Goal: Task Accomplishment & Management: Manage account settings

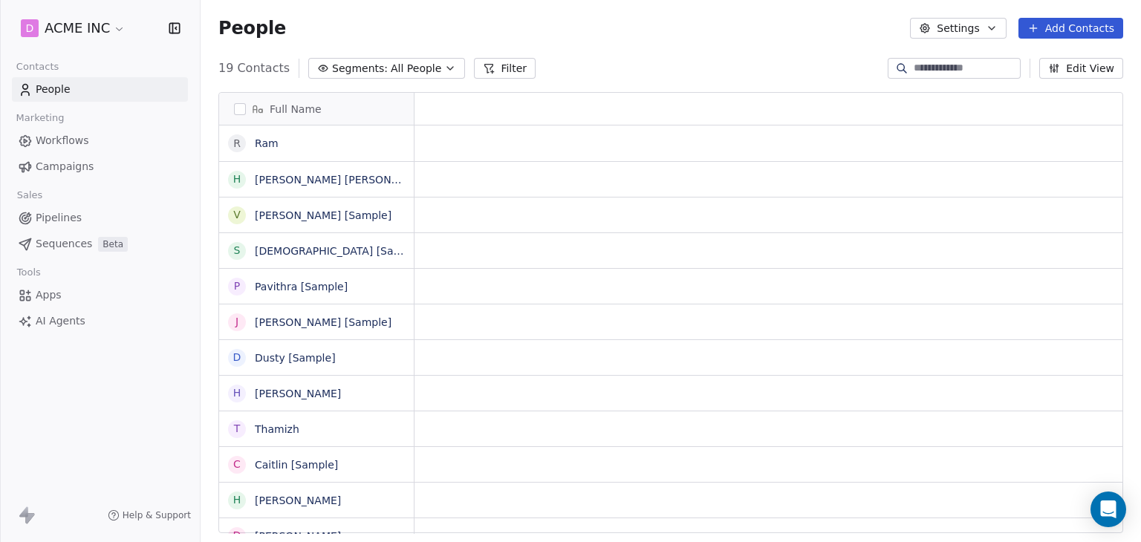
scroll to position [12, 12]
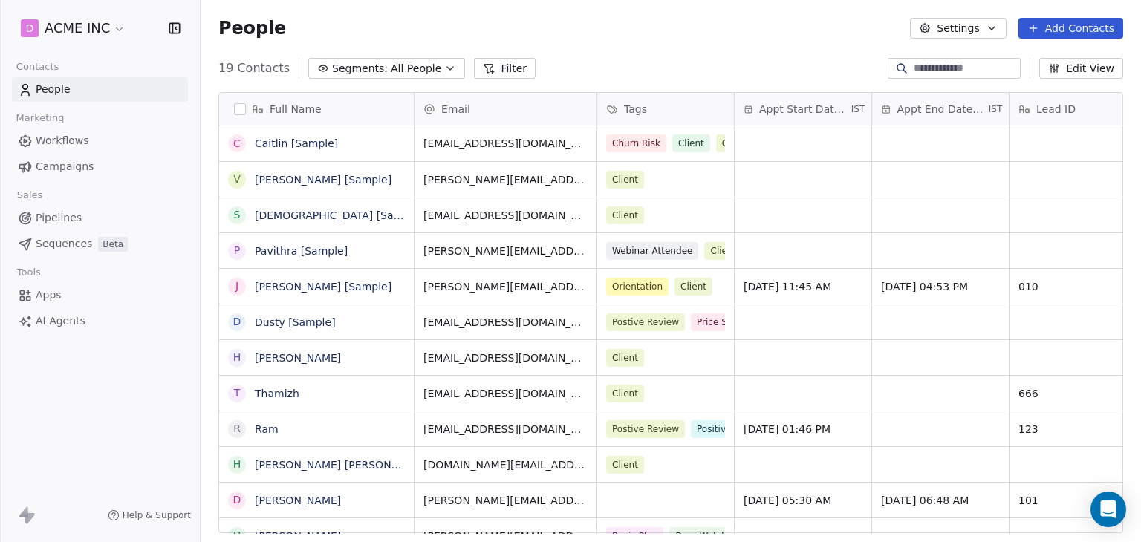
click at [1093, 25] on button "Add Contacts" at bounding box center [1071, 28] width 105 height 21
click at [788, 40] on html "D ACME INC Contacts People Marketing Workflows Campaigns Sales Pipelines Sequen…" at bounding box center [570, 271] width 1141 height 542
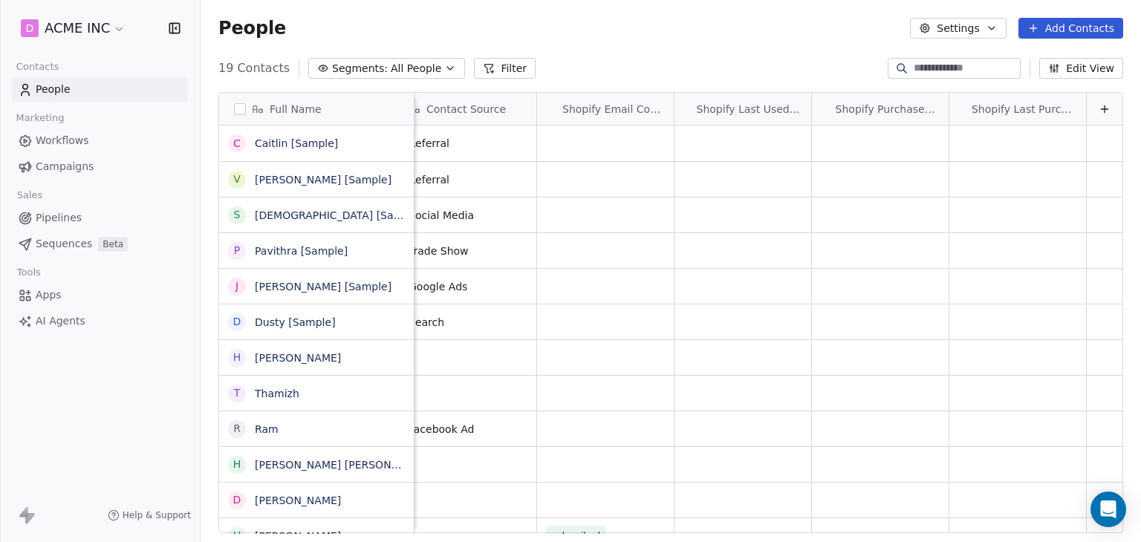
click at [1088, 72] on button "Edit View" at bounding box center [1081, 68] width 84 height 21
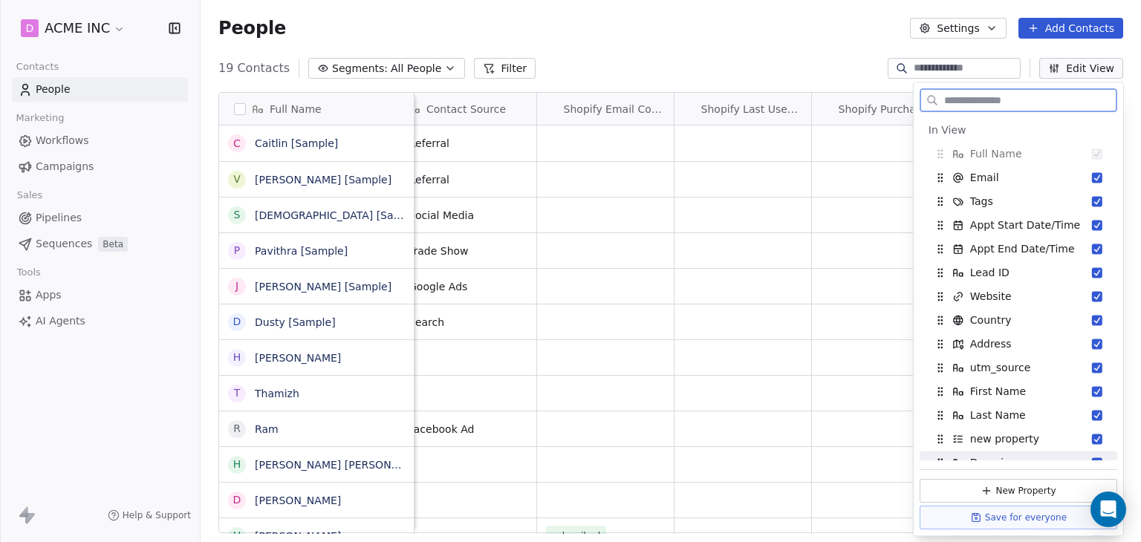
click at [1023, 488] on button "New Property" at bounding box center [1019, 491] width 198 height 24
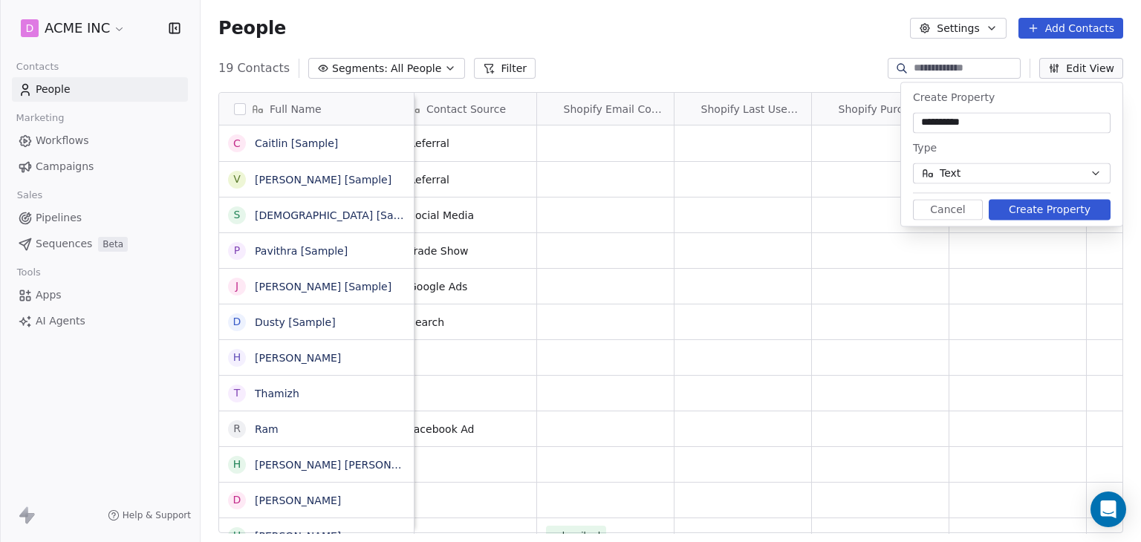
type input "**********"
click at [1088, 204] on button "Create Property" at bounding box center [1050, 209] width 122 height 21
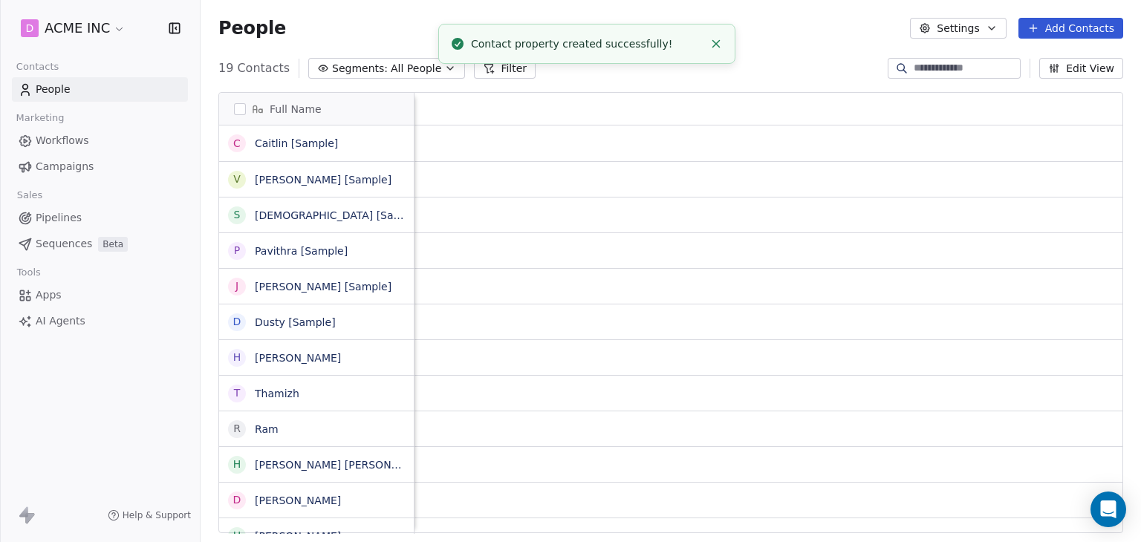
scroll to position [0, 0]
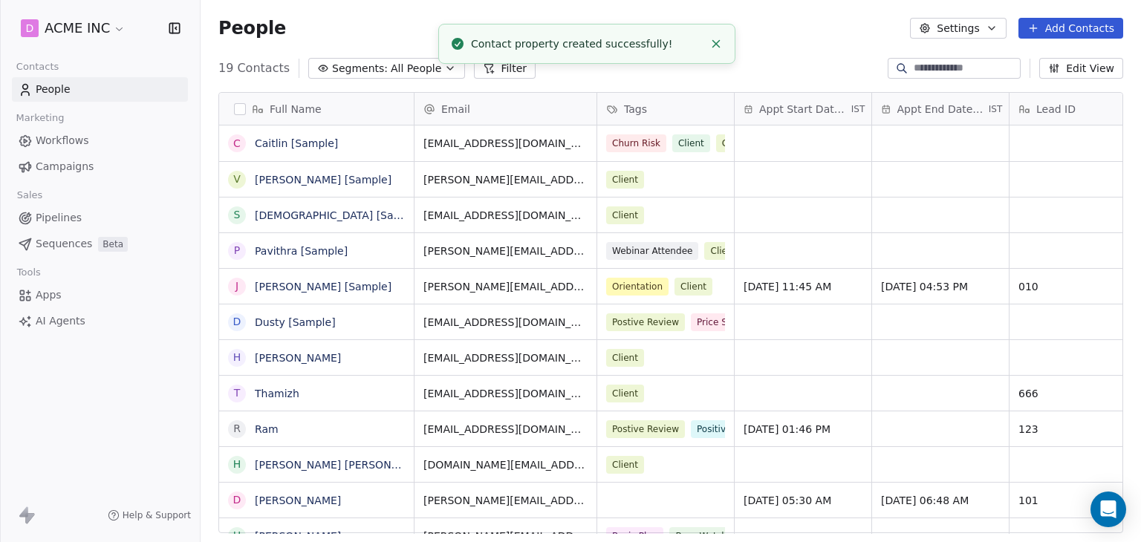
click at [513, 114] on div "Email" at bounding box center [504, 109] width 161 height 15
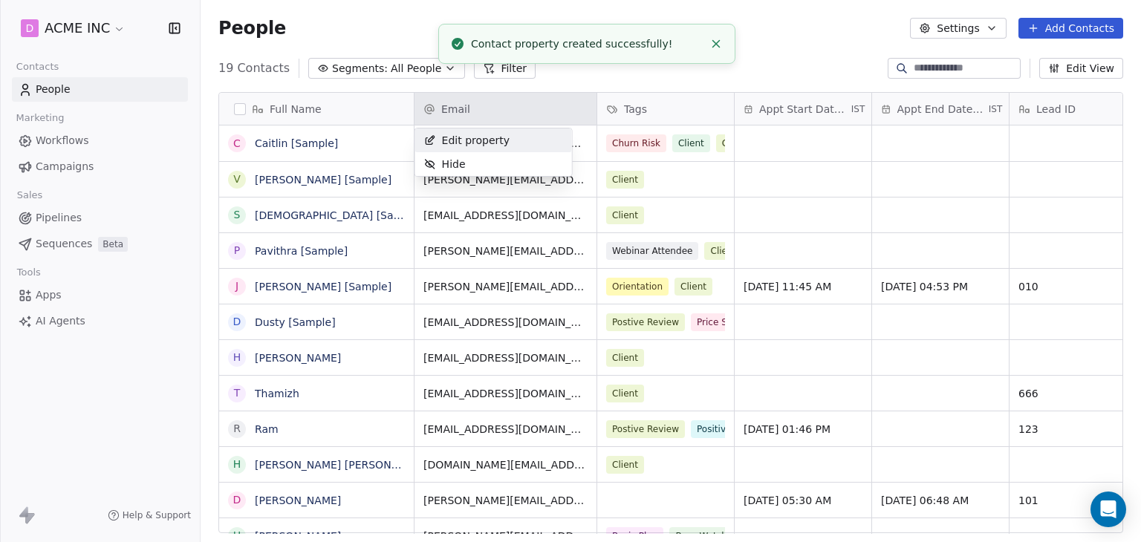
click at [496, 140] on span "Edit property" at bounding box center [476, 140] width 68 height 15
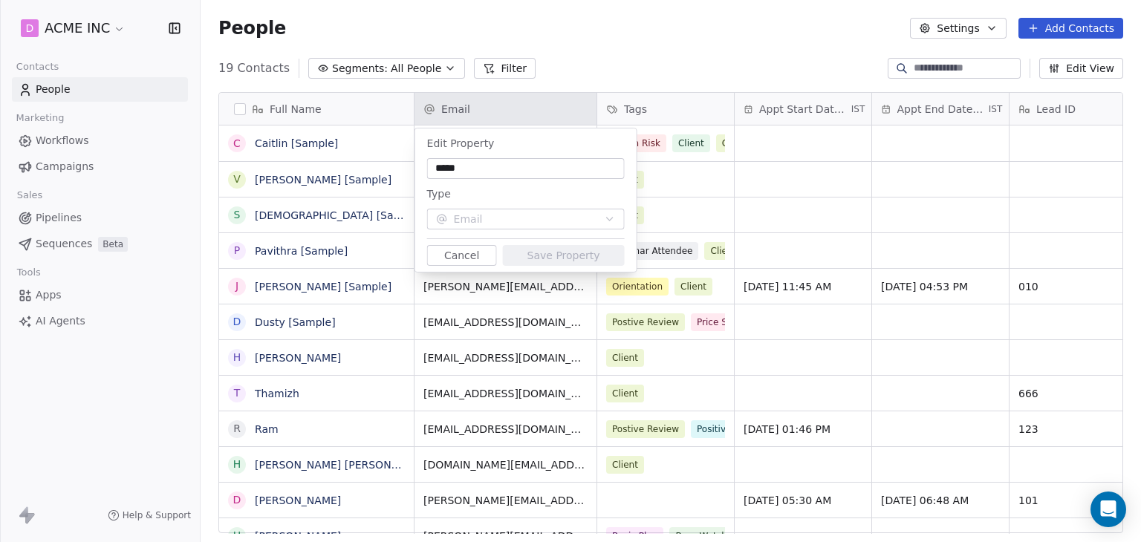
click at [810, 59] on html "D ACME INC Contacts People Marketing Workflows Campaigns Sales Pipelines Sequen…" at bounding box center [570, 271] width 1141 height 542
click at [447, 258] on button "Cancel" at bounding box center [462, 255] width 70 height 21
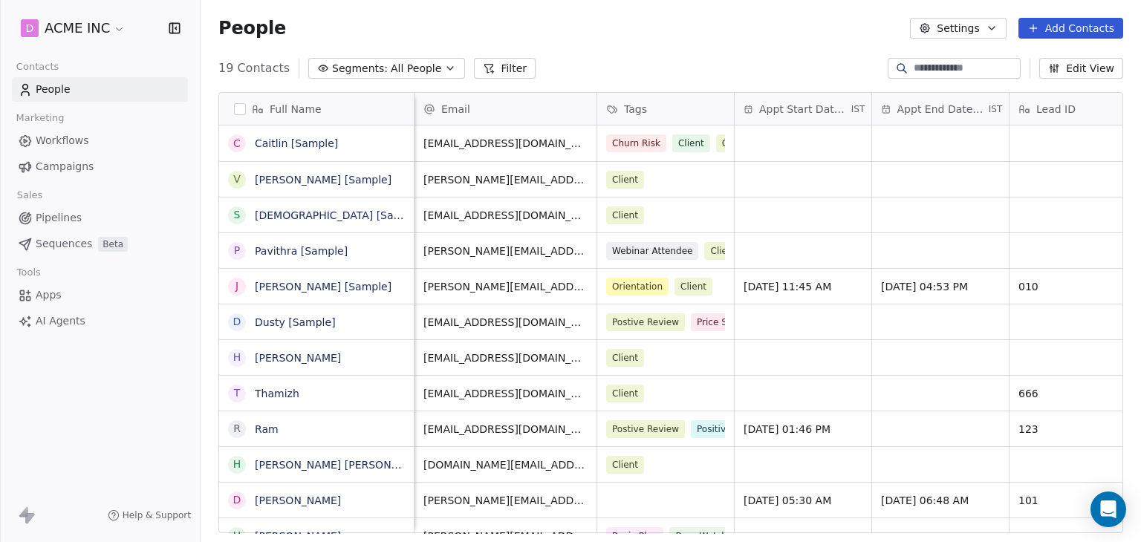
scroll to position [0, 3647]
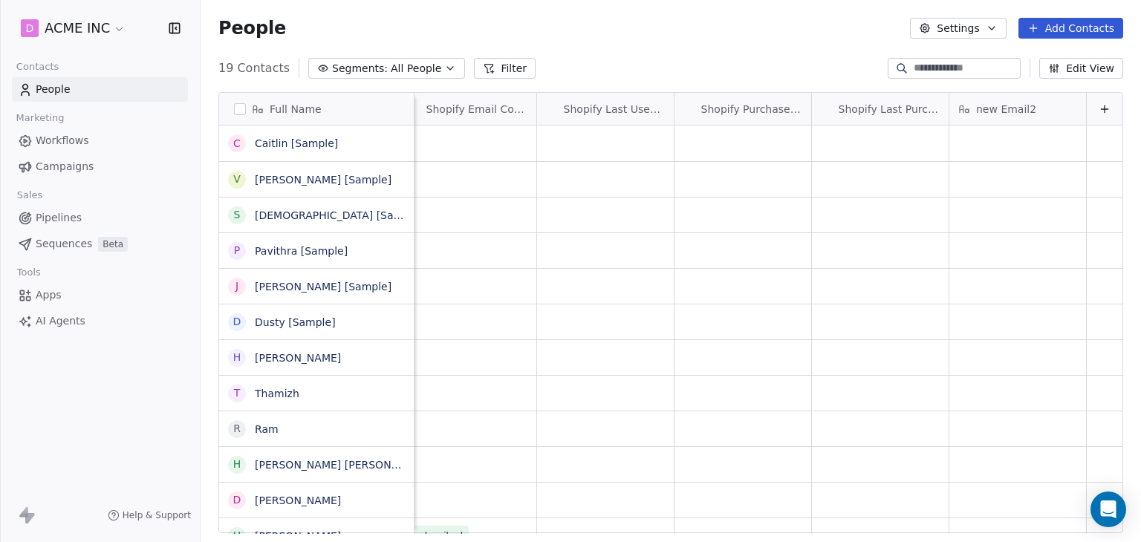
click at [1033, 103] on div "new Email2" at bounding box center [1016, 109] width 116 height 15
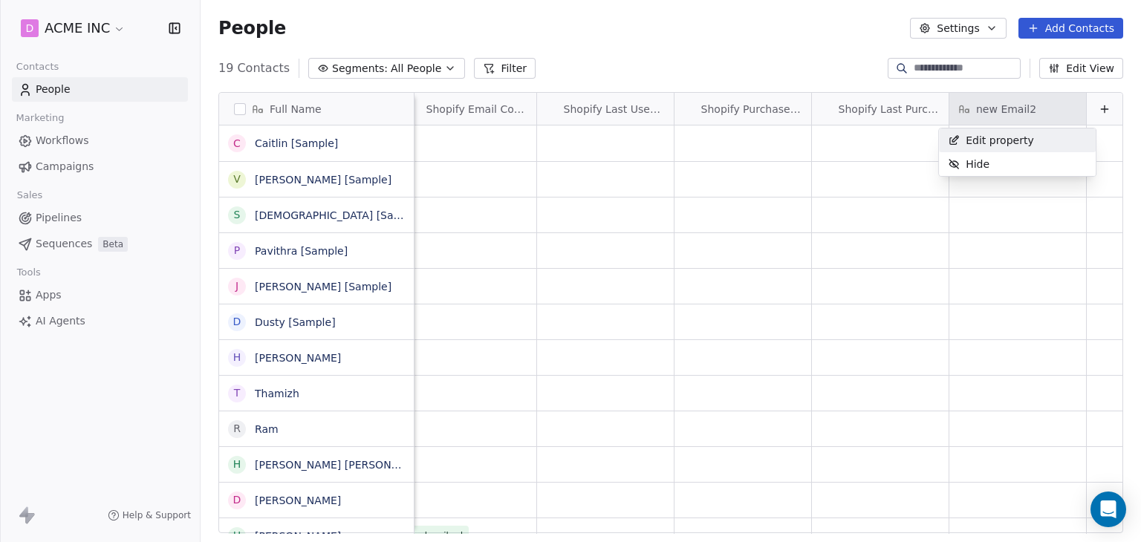
click at [1005, 144] on span "Edit property" at bounding box center [1000, 140] width 68 height 15
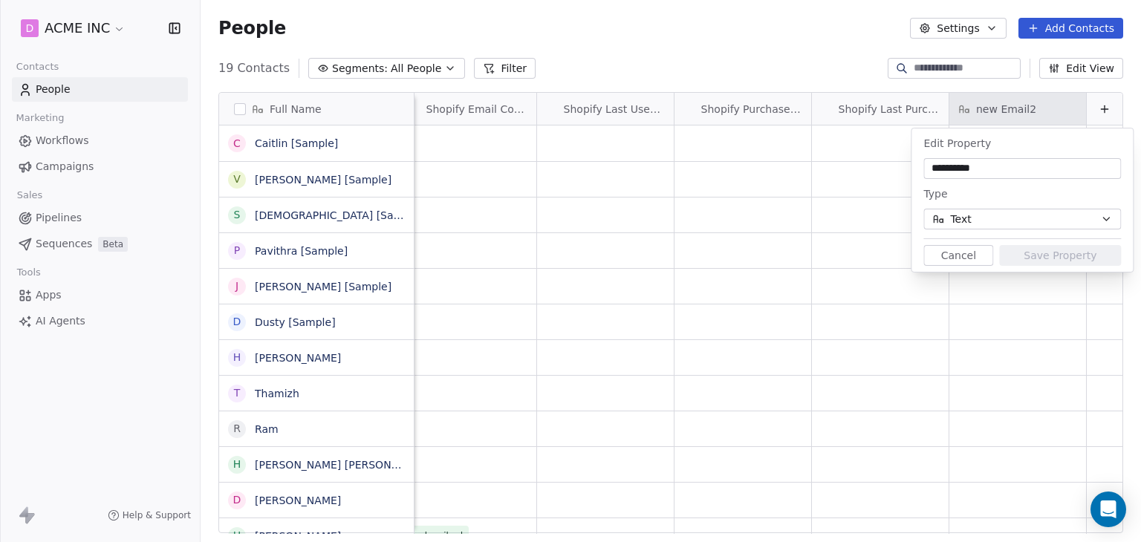
click at [1057, 221] on button "Text" at bounding box center [1023, 219] width 198 height 21
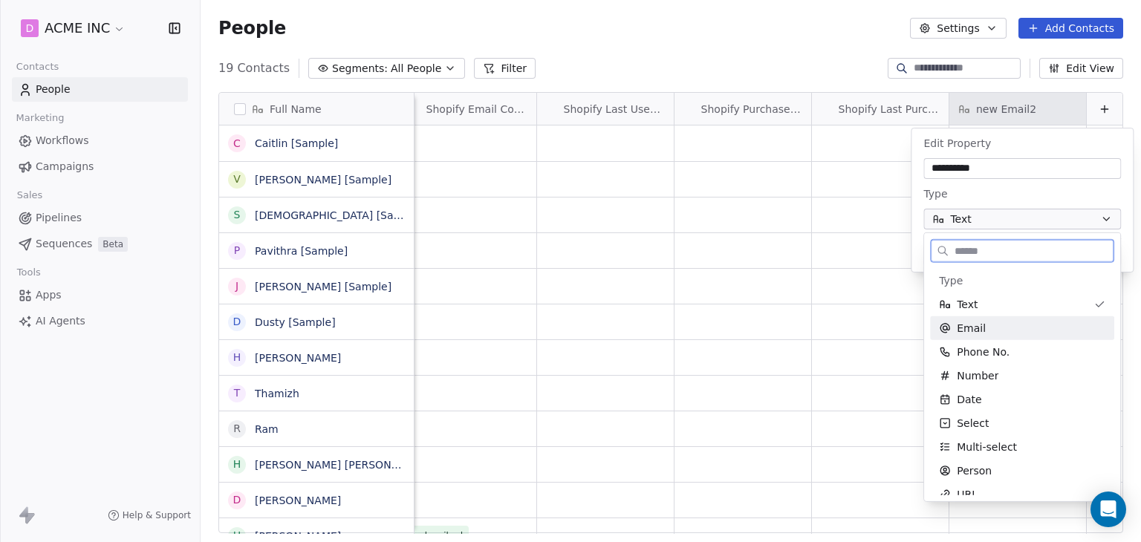
click at [1008, 335] on div "Email" at bounding box center [1022, 328] width 166 height 15
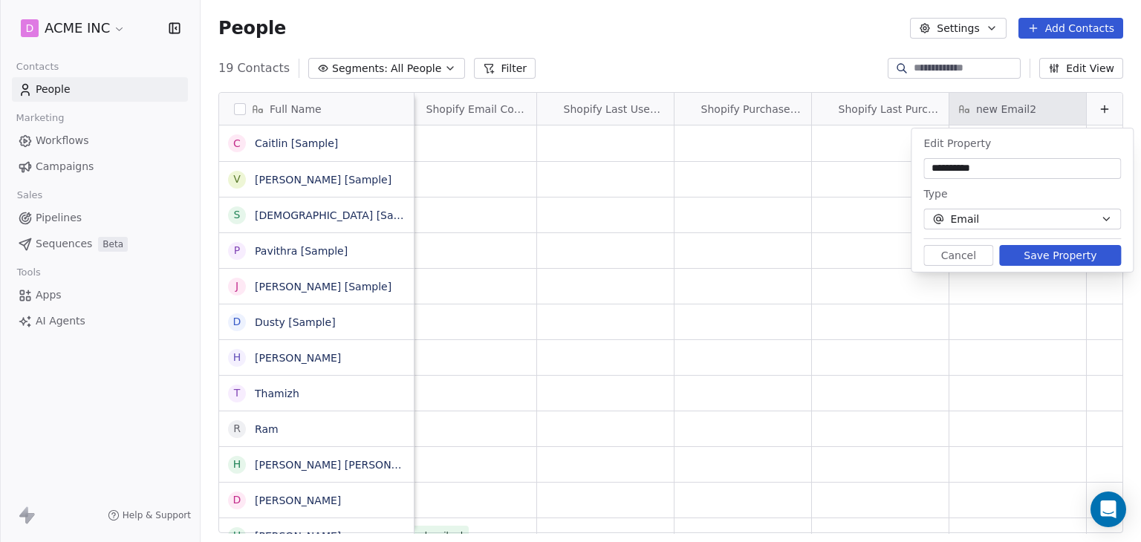
click at [1034, 259] on button "Save Property" at bounding box center [1060, 255] width 122 height 21
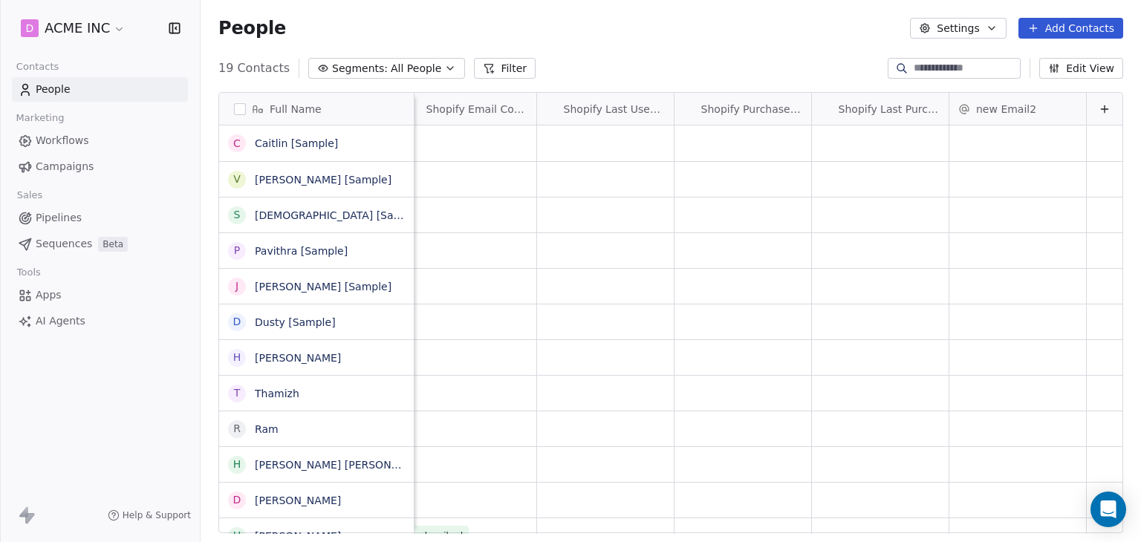
click at [802, 53] on div "People Settings Add Contacts" at bounding box center [671, 28] width 941 height 56
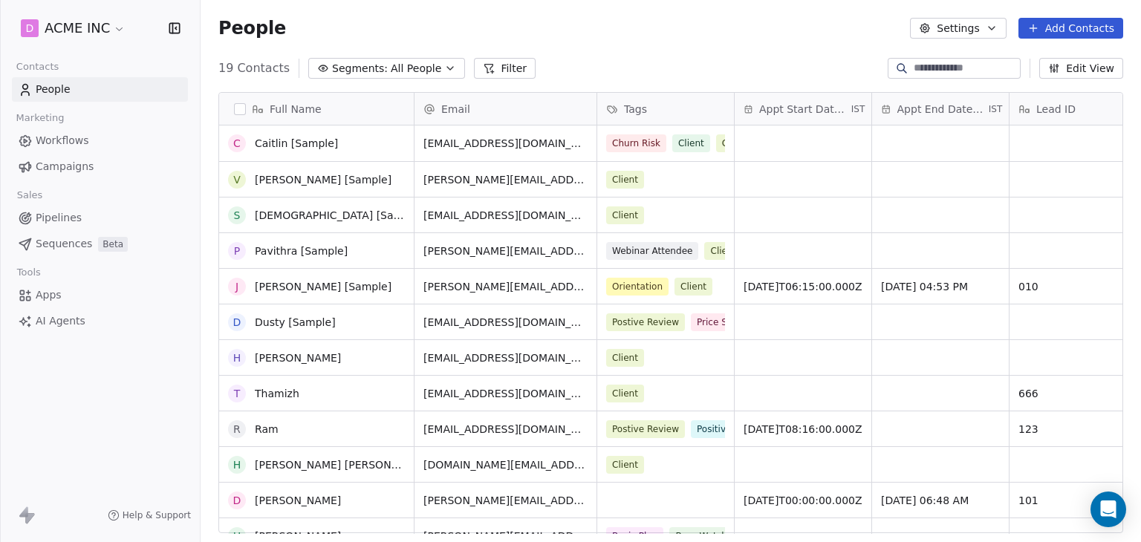
scroll to position [27, 0]
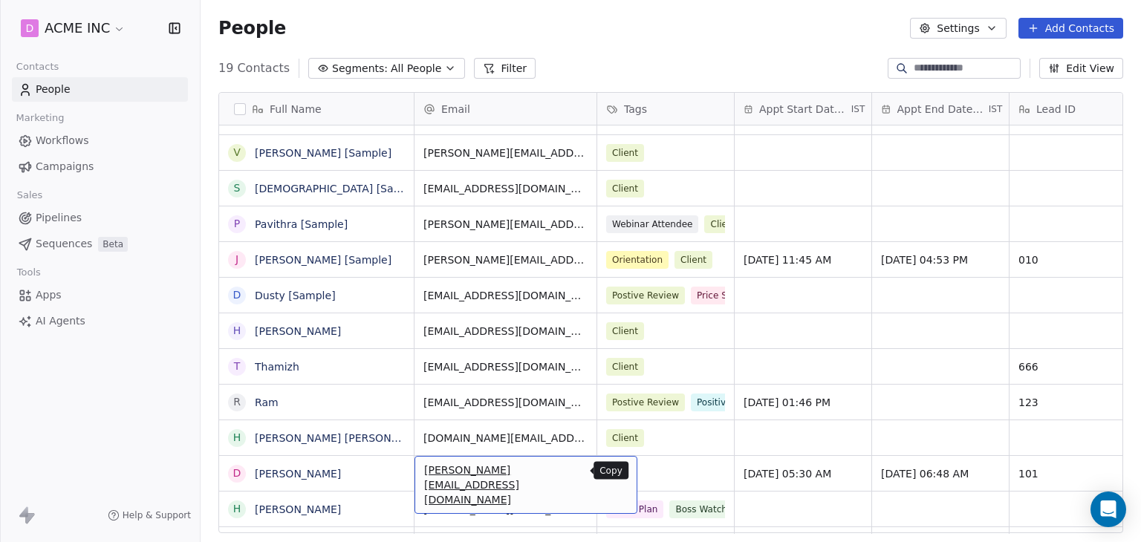
click at [613, 473] on icon "grid" at bounding box center [619, 472] width 12 height 12
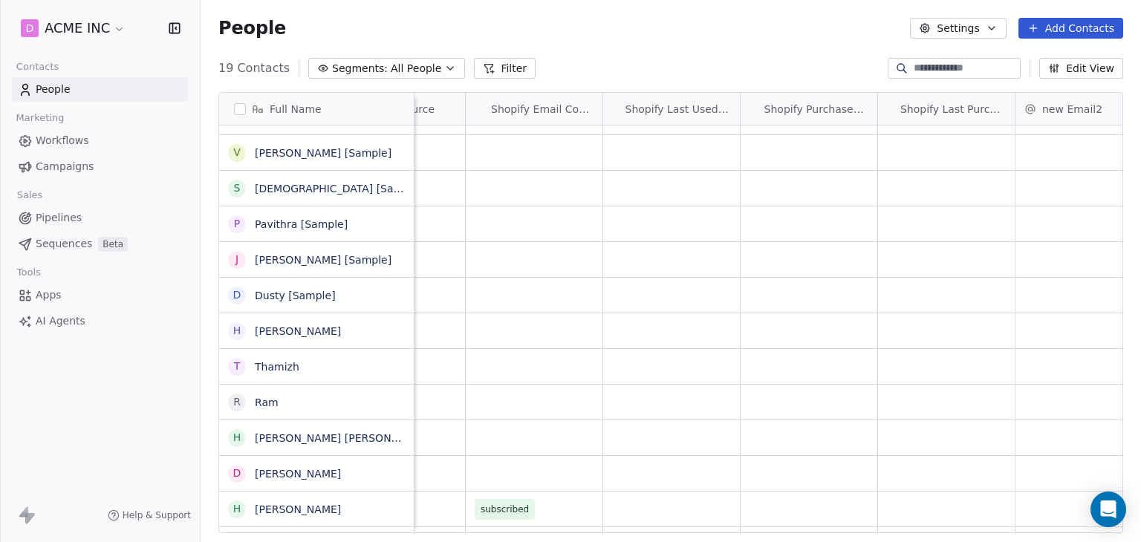
scroll to position [0, 3647]
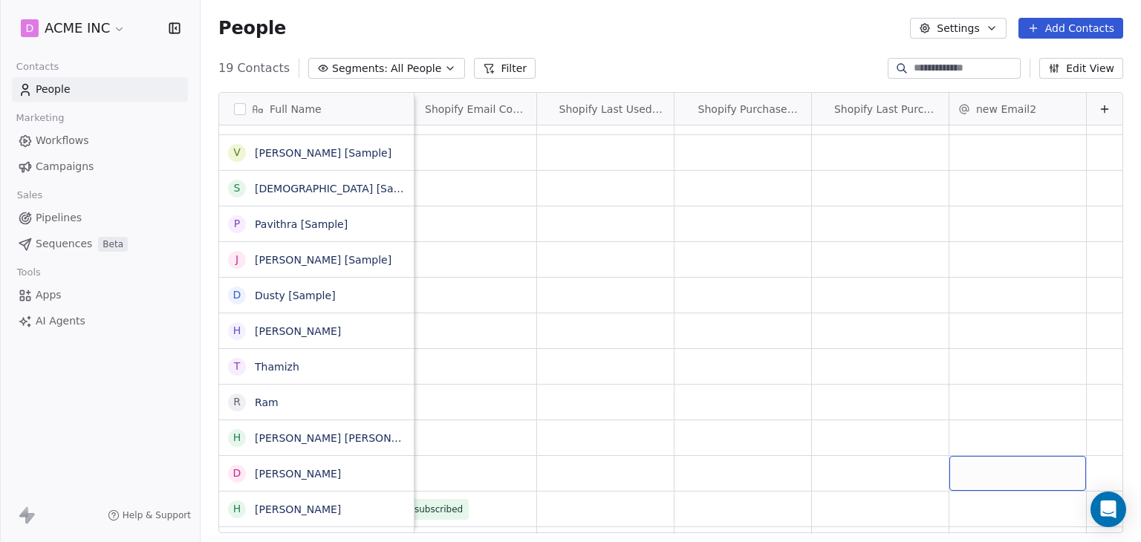
click at [988, 478] on div "grid" at bounding box center [1018, 473] width 137 height 35
click at [978, 473] on input "**********" at bounding box center [1007, 473] width 131 height 30
type input "**********"
click at [294, 469] on link "[PERSON_NAME]" at bounding box center [298, 474] width 86 height 12
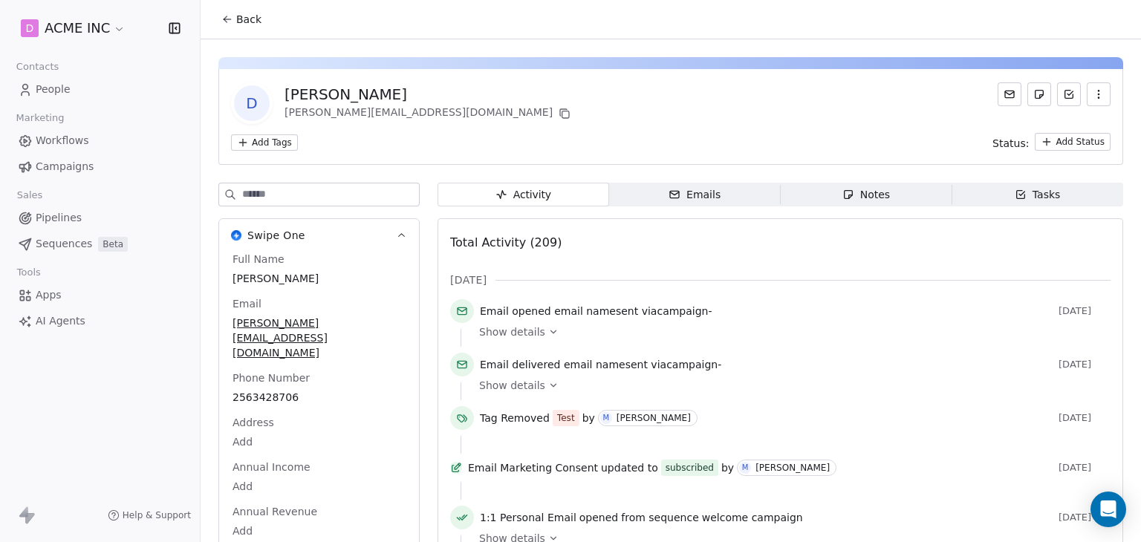
click at [693, 195] on div "Emails" at bounding box center [695, 195] width 52 height 16
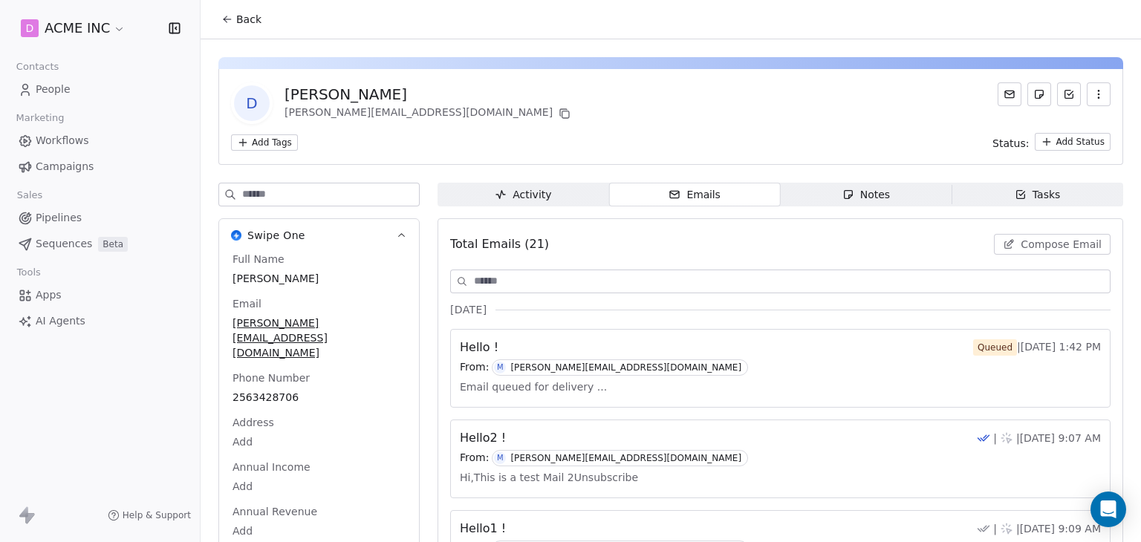
click at [1061, 252] on button "Compose Email" at bounding box center [1052, 244] width 117 height 21
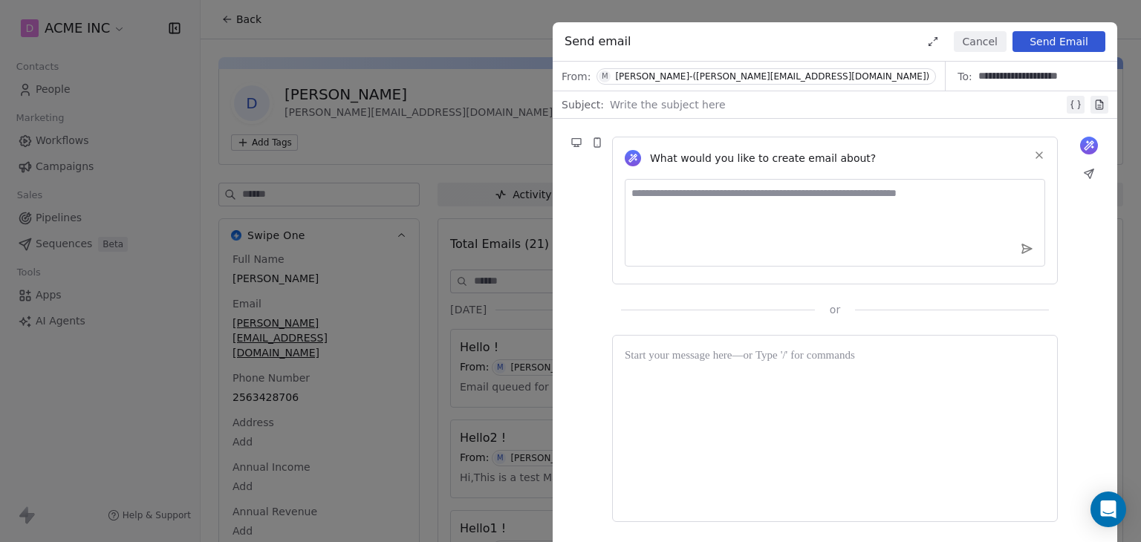
click at [617, 106] on div at bounding box center [837, 105] width 454 height 18
click at [1043, 153] on icon at bounding box center [1040, 155] width 12 height 12
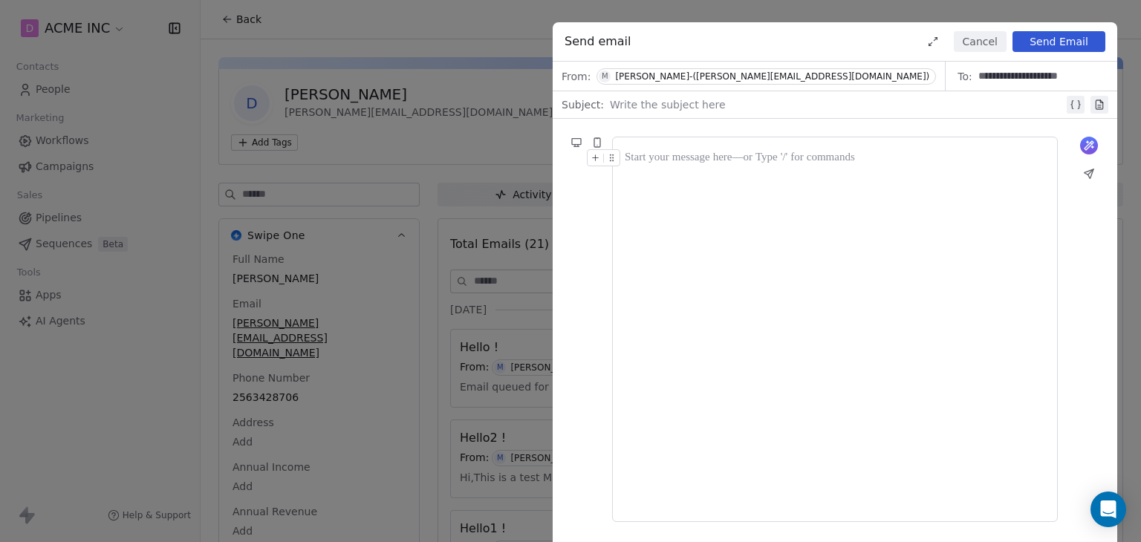
click at [808, 421] on div at bounding box center [835, 329] width 421 height 360
click at [963, 36] on button "Cancel" at bounding box center [980, 41] width 53 height 21
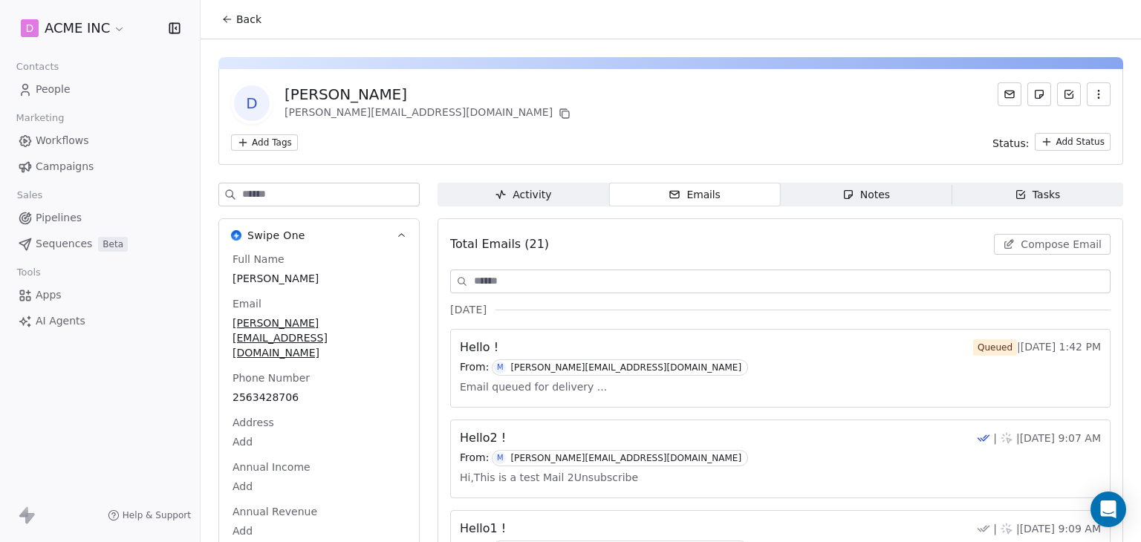
click at [227, 16] on icon at bounding box center [227, 19] width 12 height 12
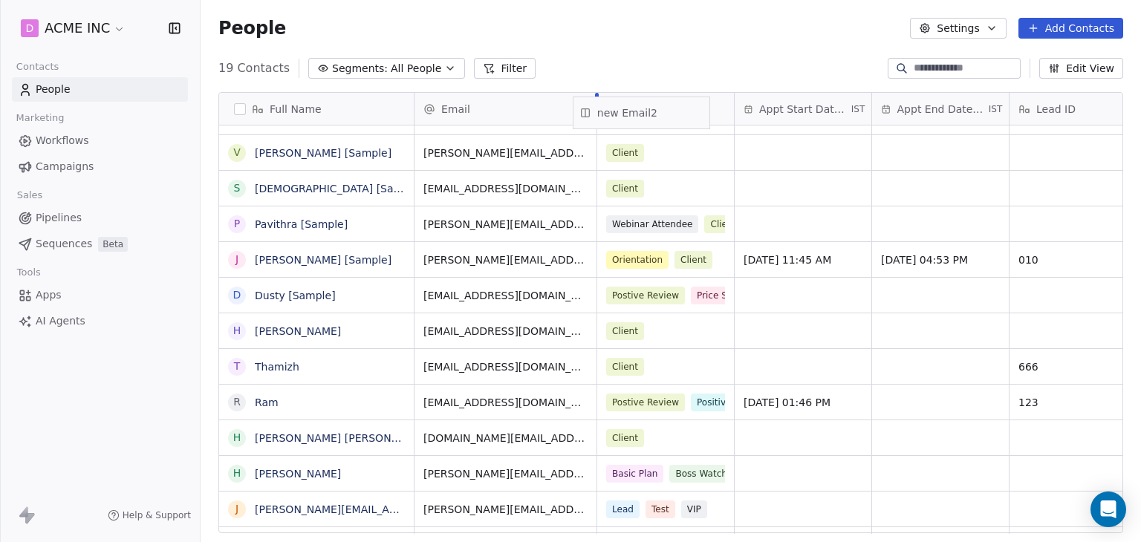
drag, startPoint x: 1017, startPoint y: 111, endPoint x: 666, endPoint y: 115, distance: 351.5
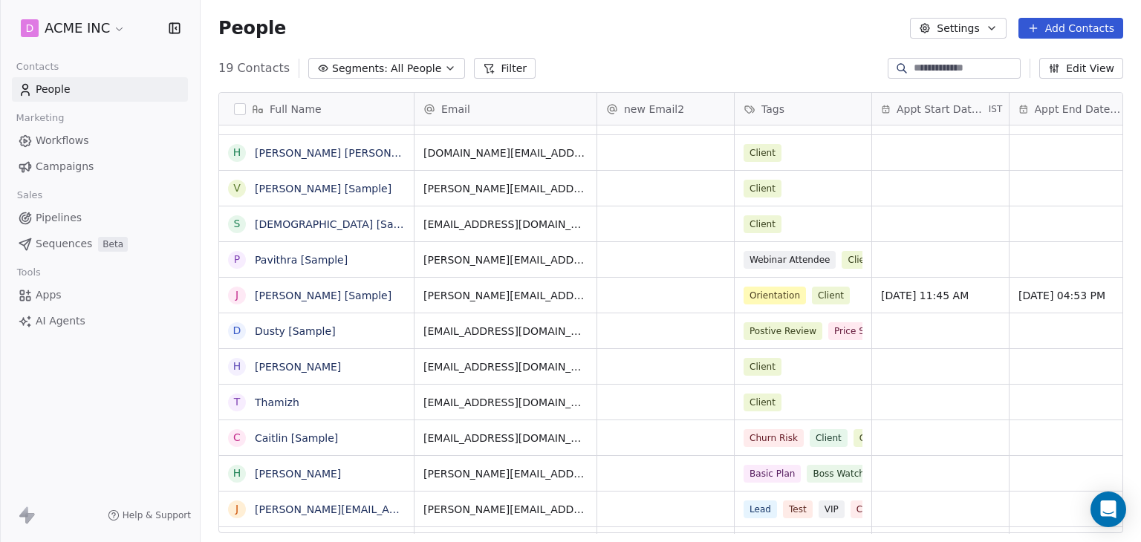
click at [535, 50] on div "People Settings Add Contacts" at bounding box center [671, 28] width 941 height 56
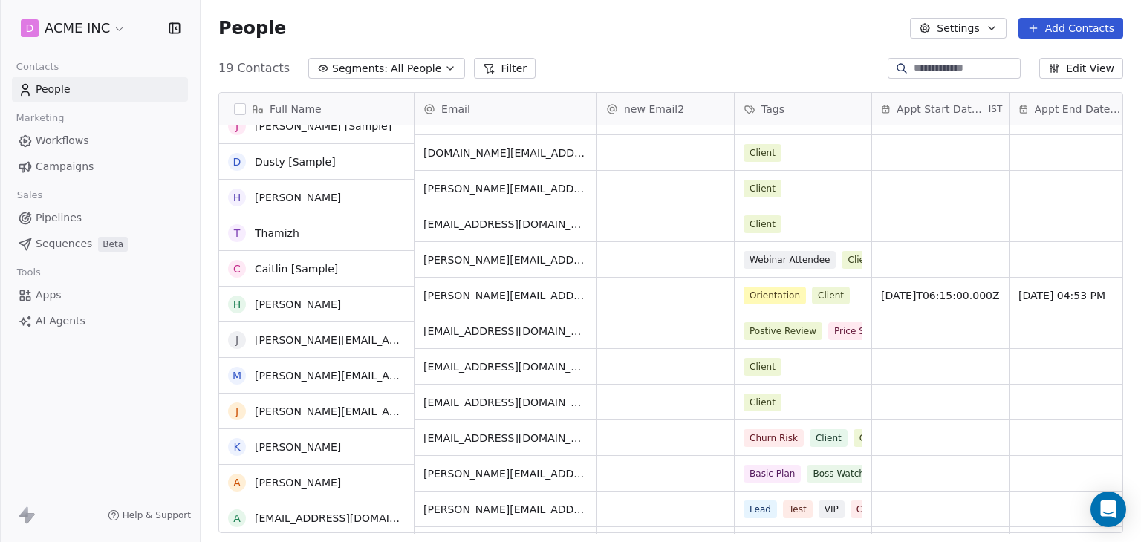
scroll to position [268, 0]
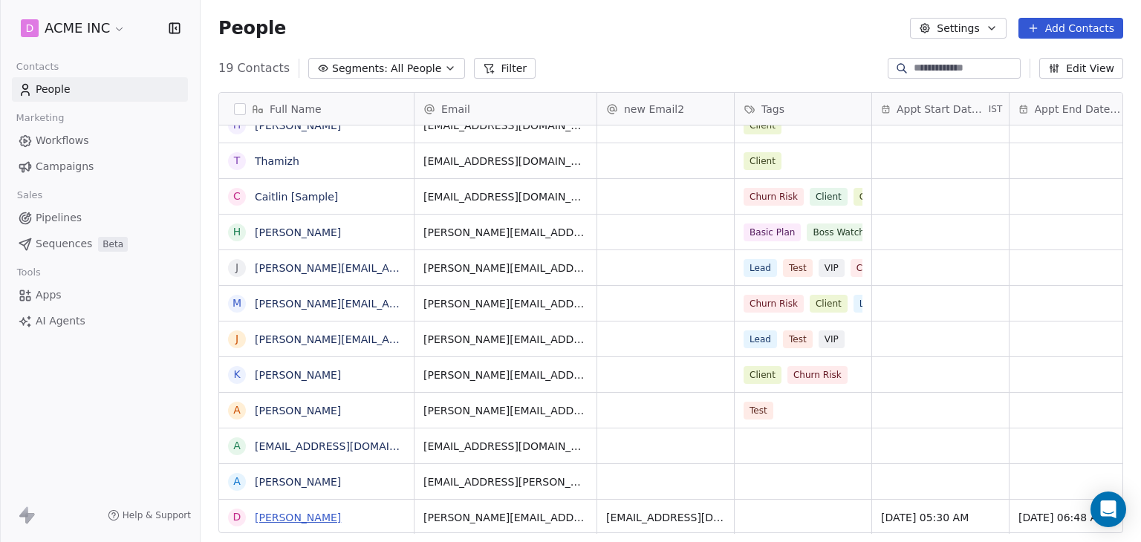
click at [308, 521] on link "[PERSON_NAME]" at bounding box center [298, 518] width 86 height 12
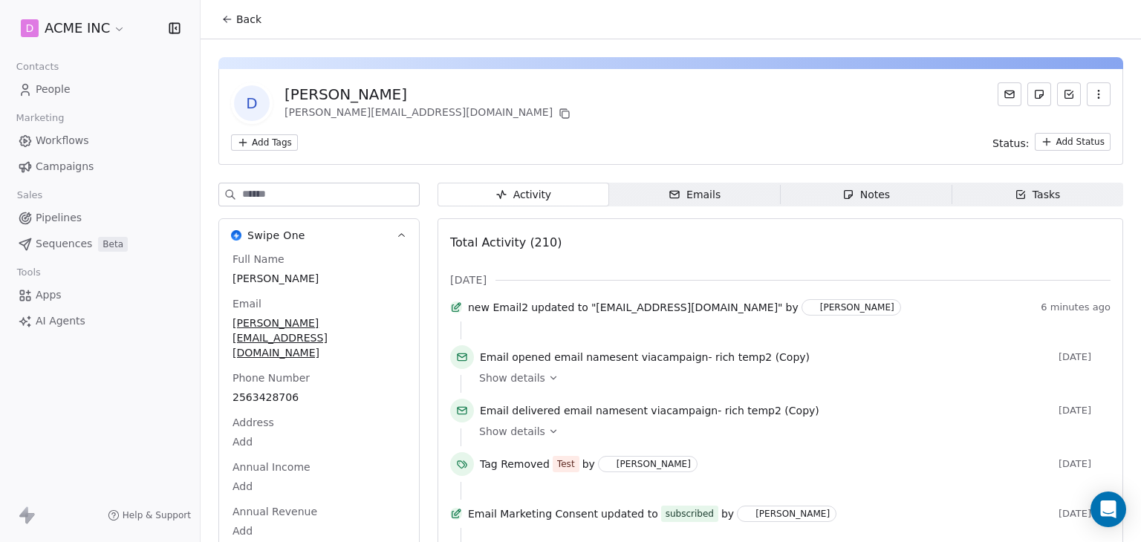
click at [677, 195] on icon "button" at bounding box center [674, 194] width 9 height 7
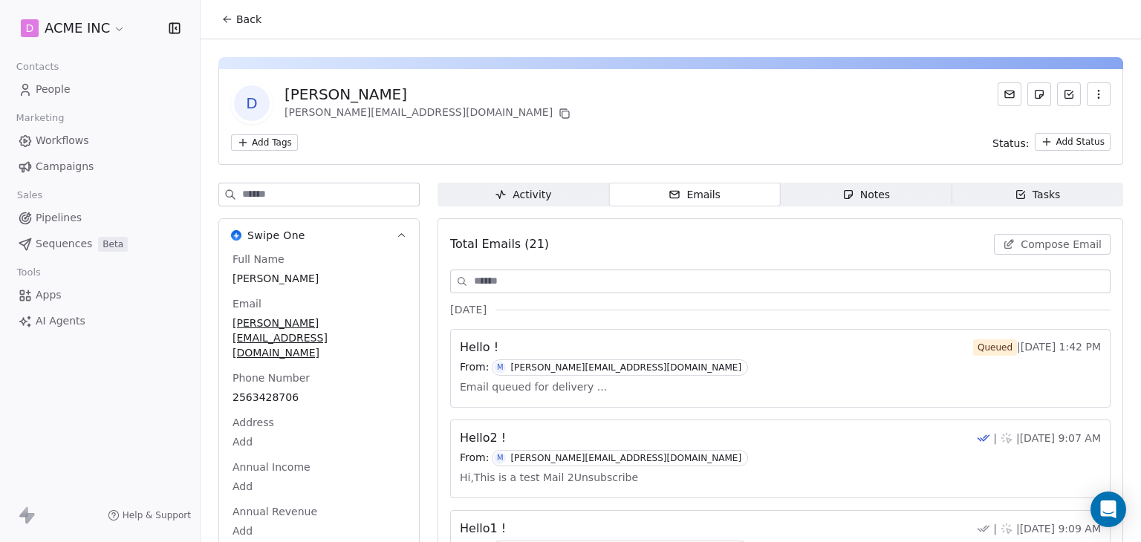
click at [1006, 244] on icon at bounding box center [1009, 245] width 12 height 12
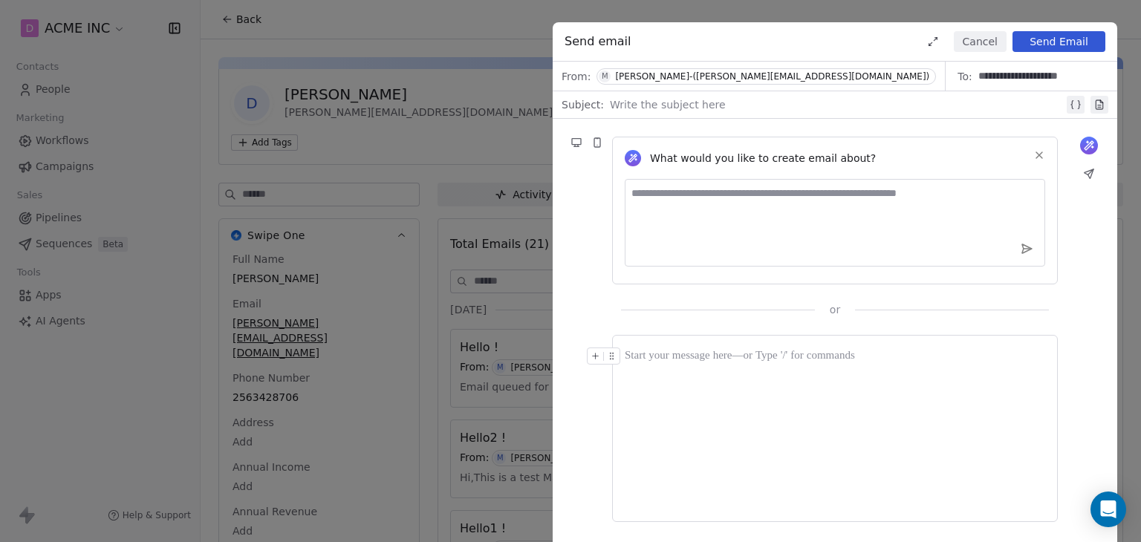
click at [969, 39] on button "Cancel" at bounding box center [980, 41] width 53 height 21
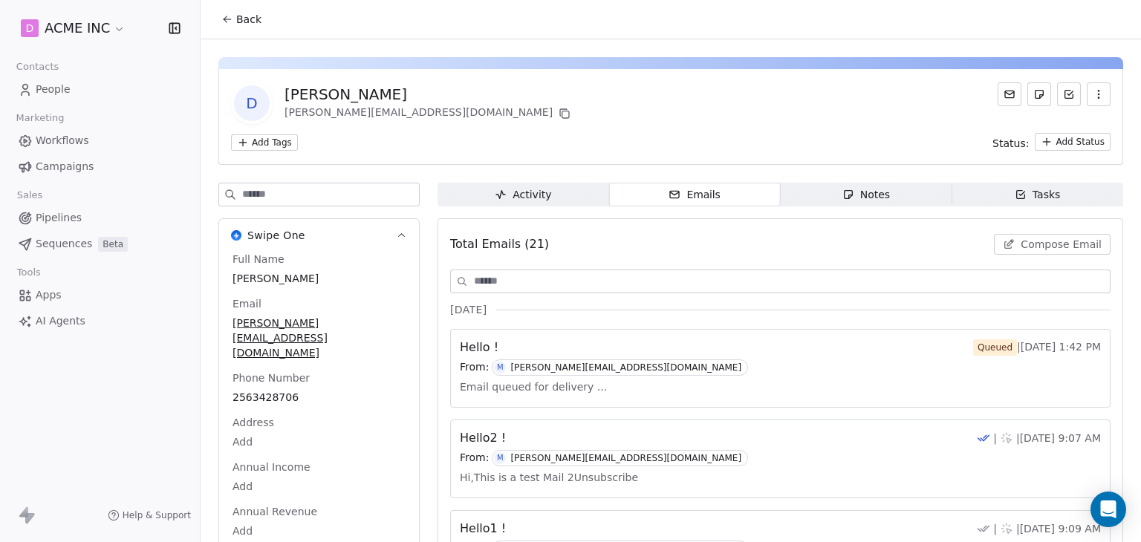
drag, startPoint x: 612, startPoint y: 134, endPoint x: 517, endPoint y: 102, distance: 100.3
click at [612, 134] on div "Add Tags Status: Add Status" at bounding box center [671, 142] width 880 height 18
click at [248, 25] on span "Back" at bounding box center [248, 19] width 25 height 15
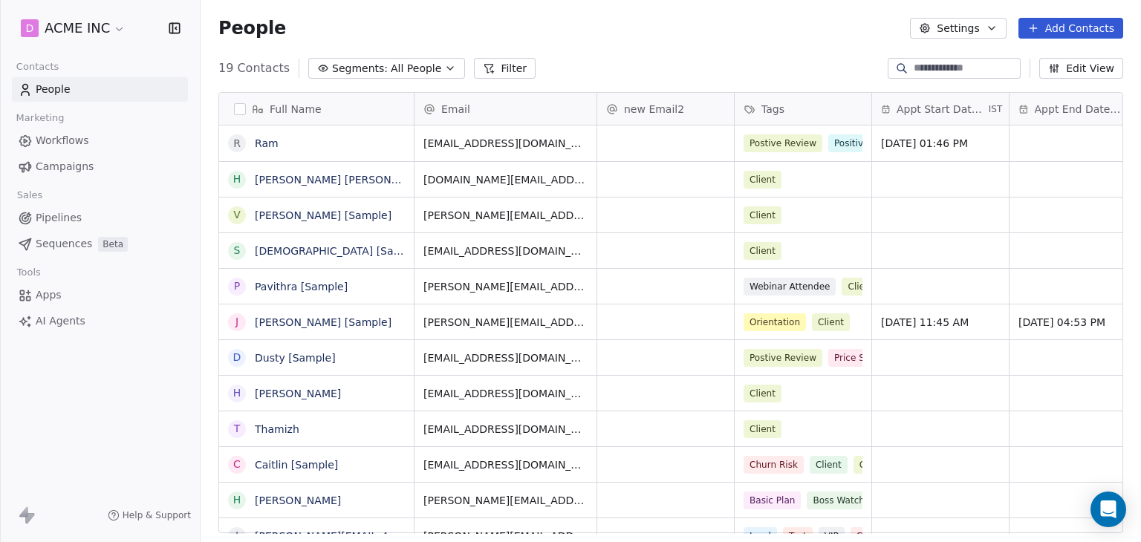
scroll to position [465, 929]
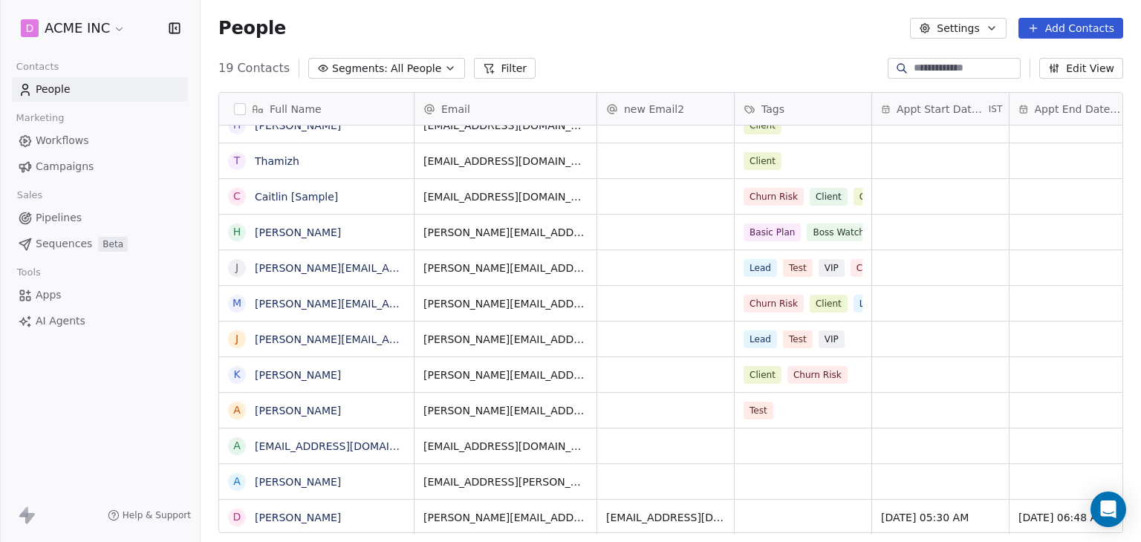
click at [948, 29] on button "Settings" at bounding box center [958, 28] width 96 height 21
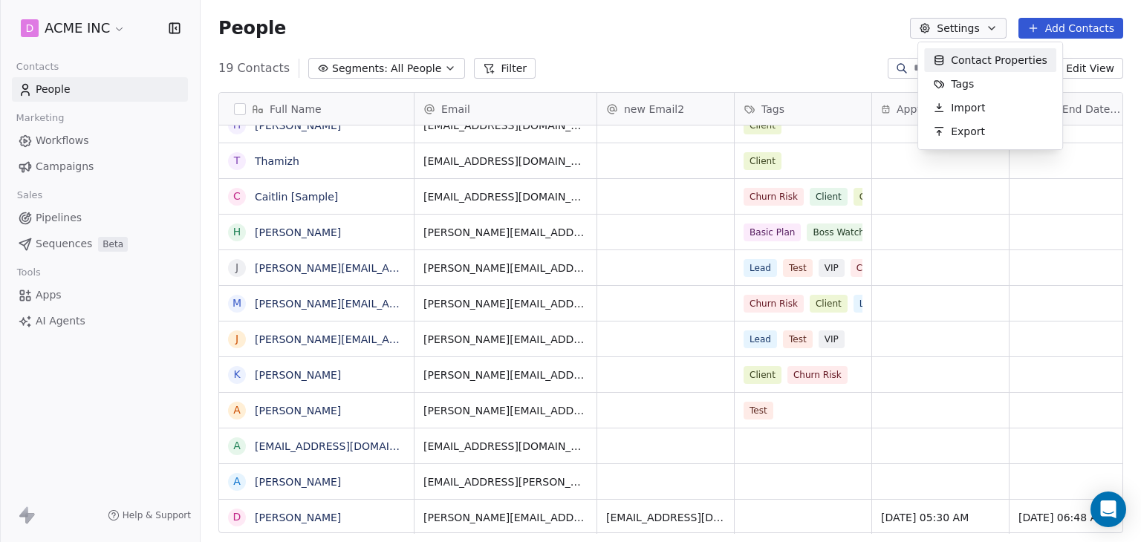
click at [987, 59] on span "Contact Properties" at bounding box center [999, 61] width 97 height 16
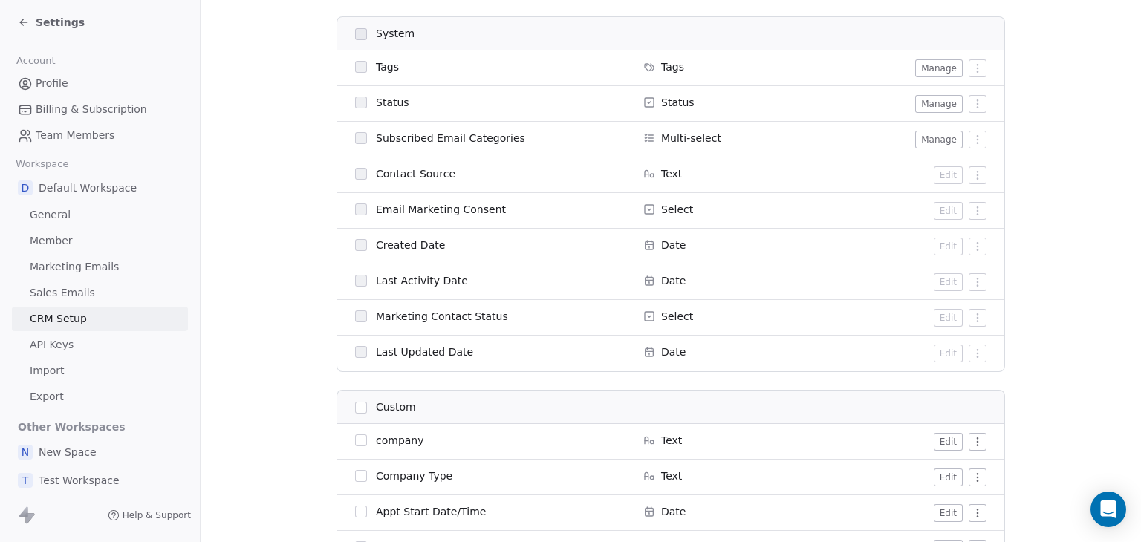
scroll to position [1040, 0]
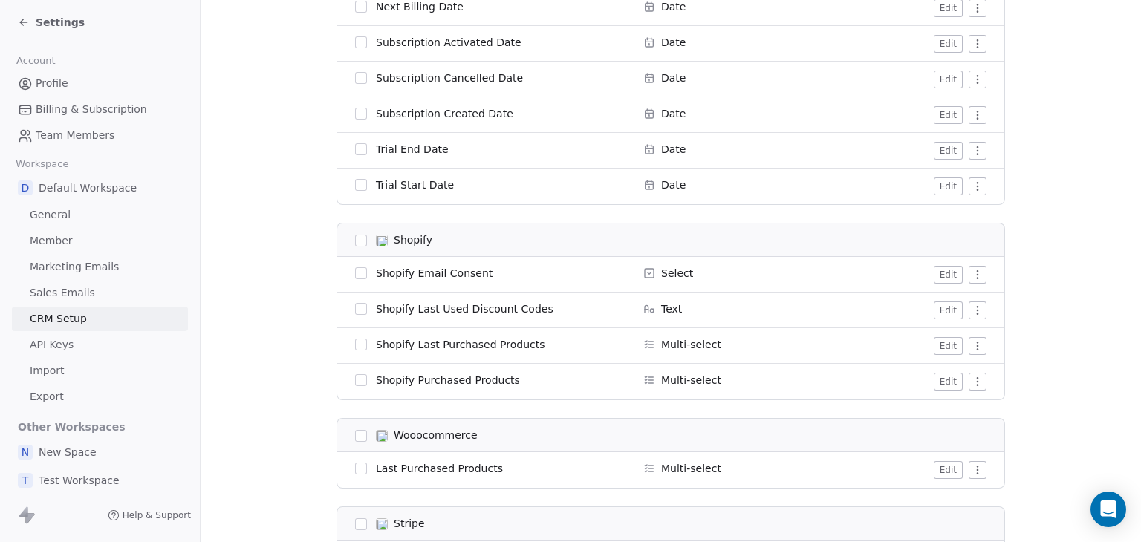
scroll to position [143, 0]
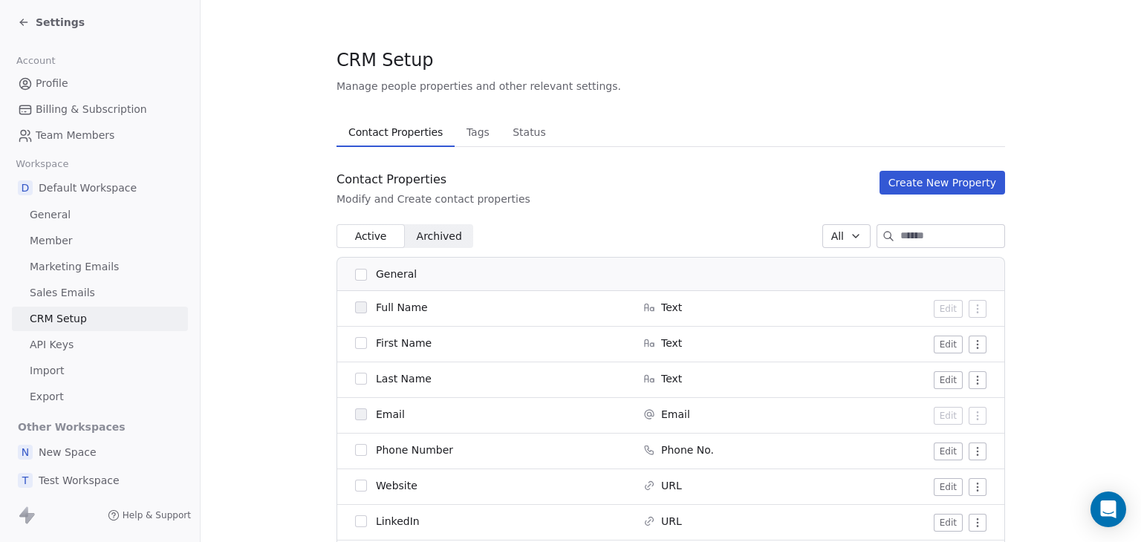
click at [48, 23] on span "Settings" at bounding box center [60, 22] width 49 height 15
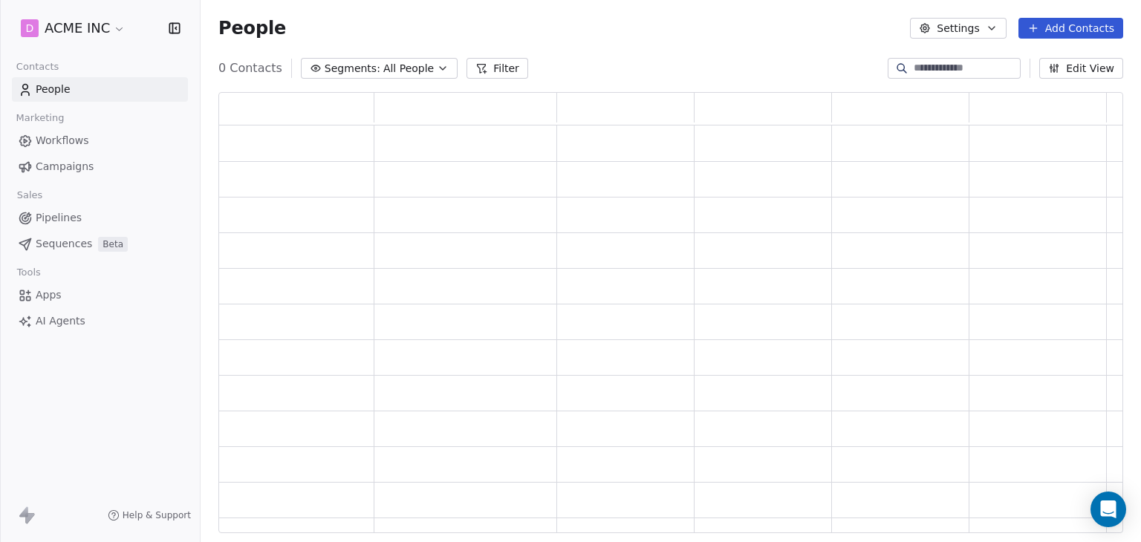
scroll to position [429, 893]
click at [71, 123] on div "Marketing" at bounding box center [100, 118] width 176 height 21
click at [66, 142] on span "Workflows" at bounding box center [62, 141] width 53 height 16
